Goal: Navigation & Orientation: Find specific page/section

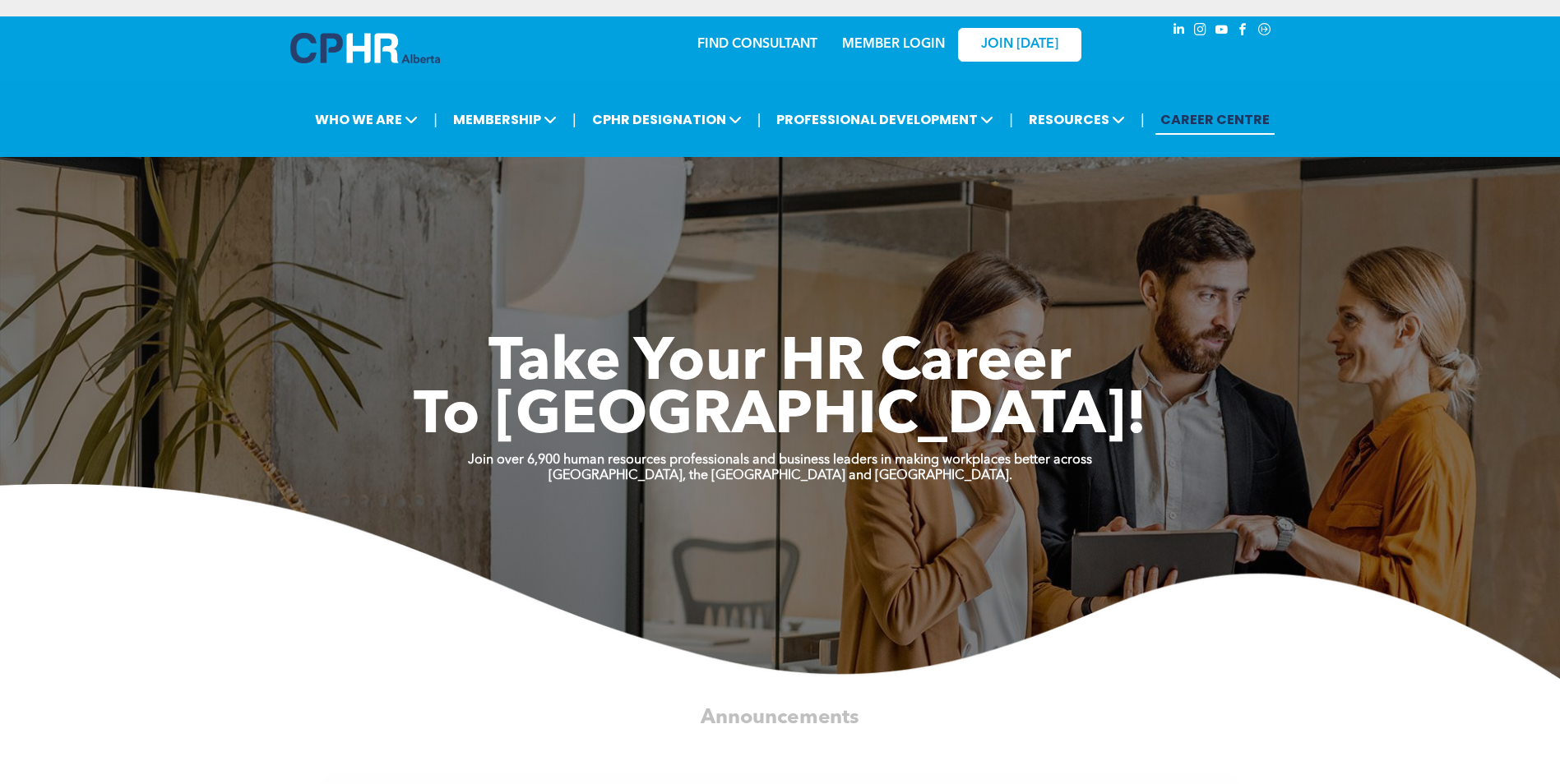
click at [877, 41] on link "MEMBER LOGIN" at bounding box center [893, 44] width 103 height 13
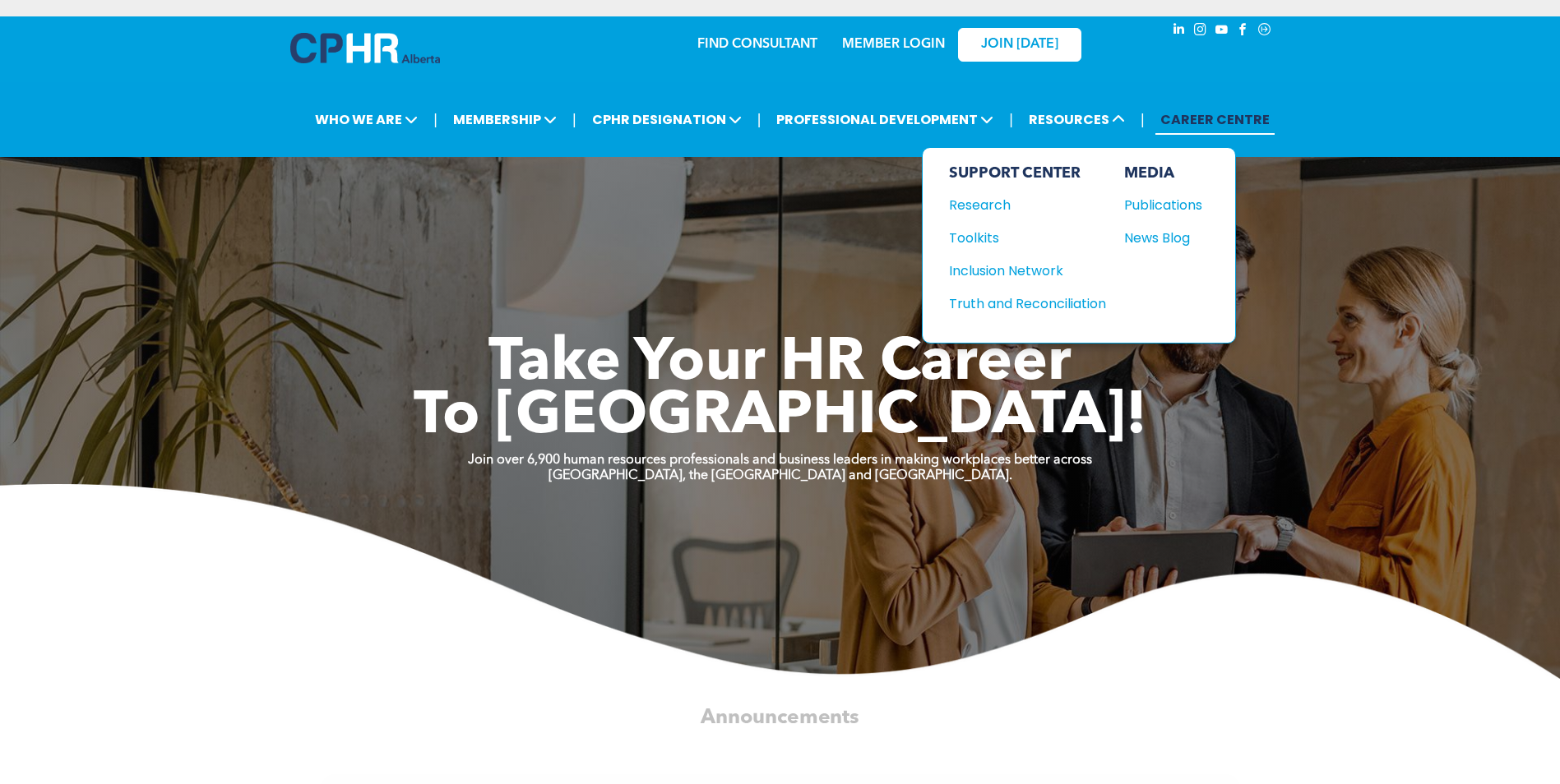
click at [981, 299] on div "Truth and Reconciliation" at bounding box center [1019, 303] width 141 height 21
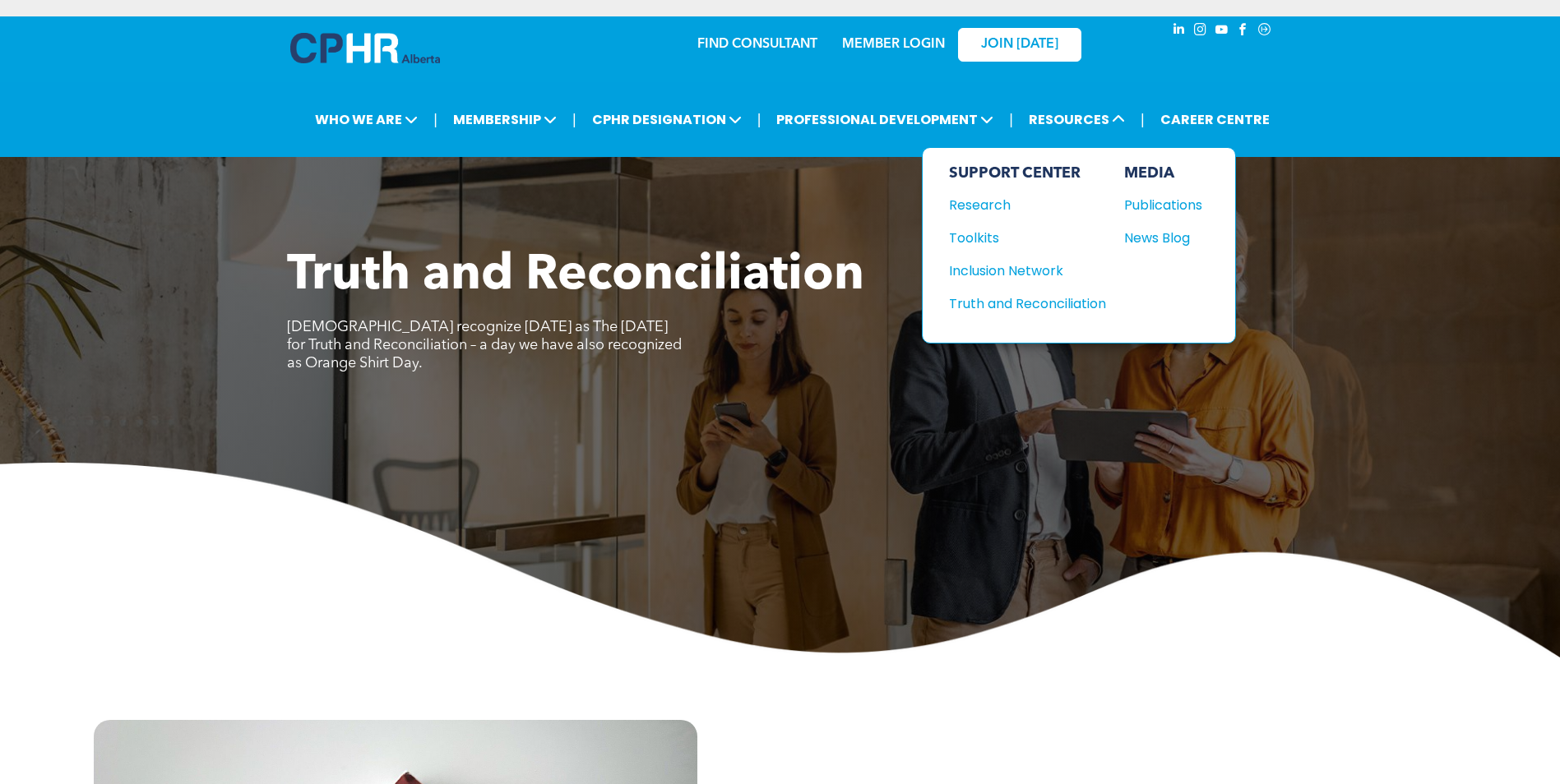
click at [977, 236] on div "Toolkits" at bounding box center [1019, 238] width 141 height 21
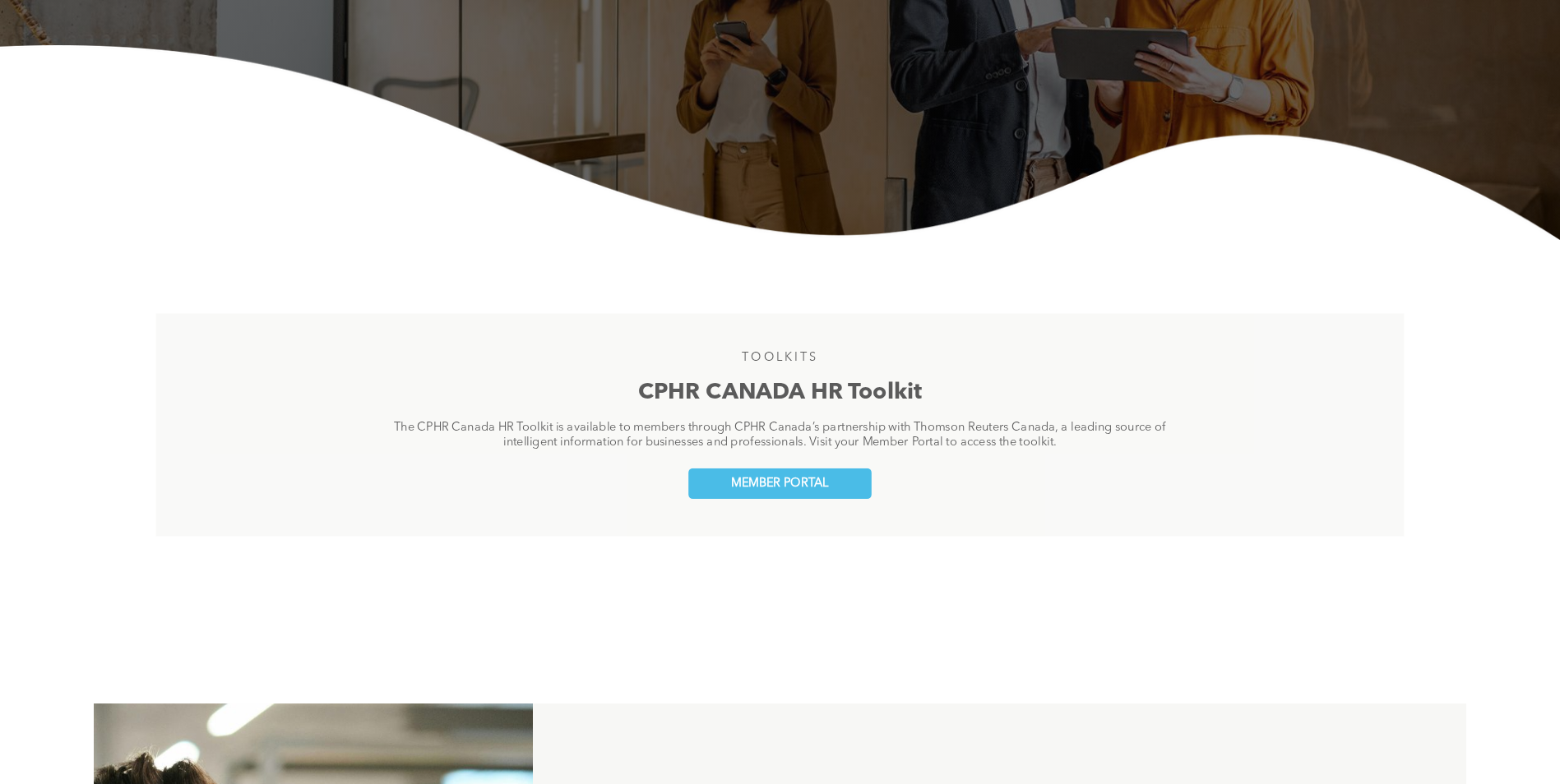
scroll to position [411, 0]
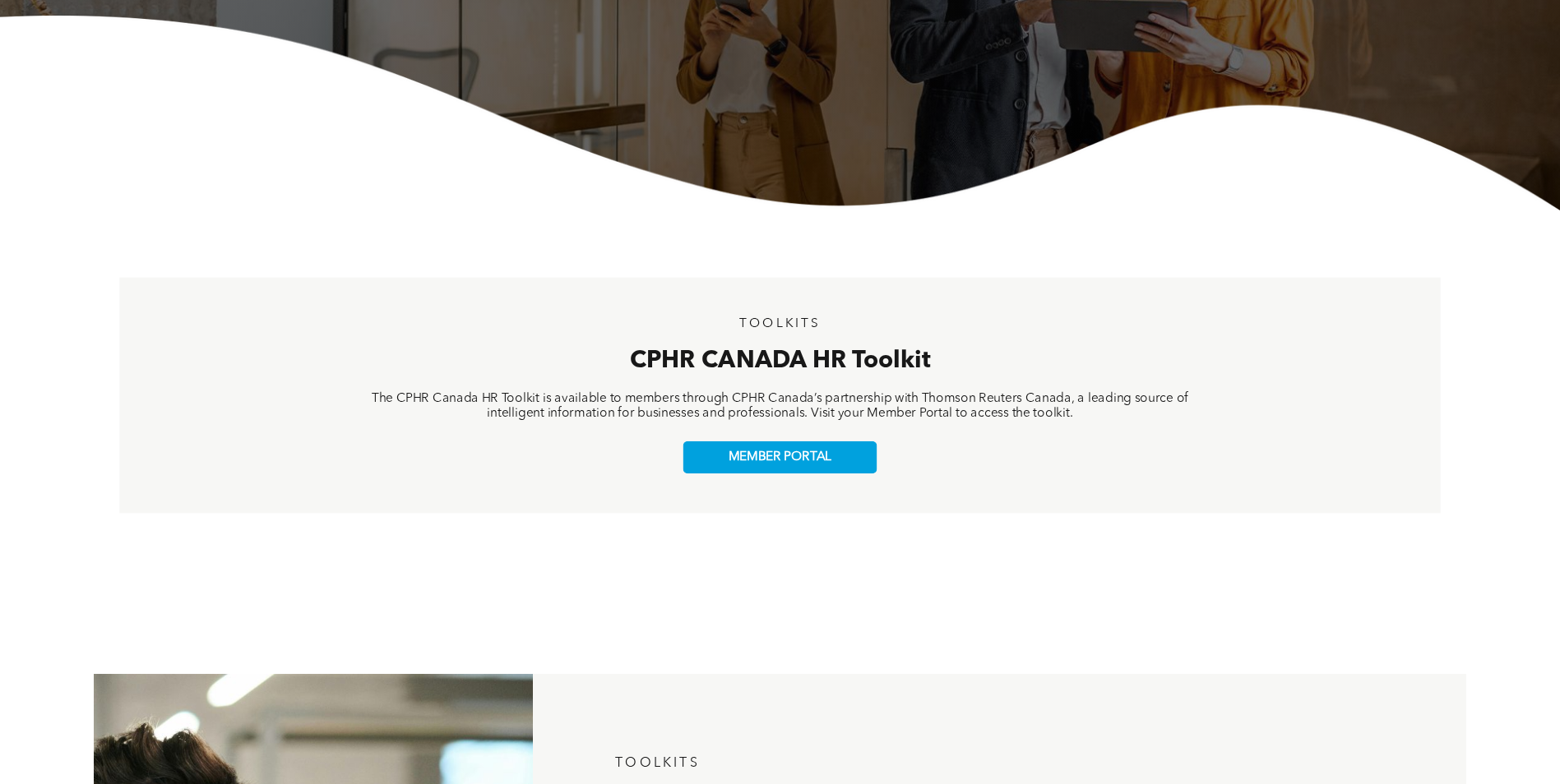
click at [781, 464] on span "MEMBER PORTAL" at bounding box center [780, 457] width 103 height 15
